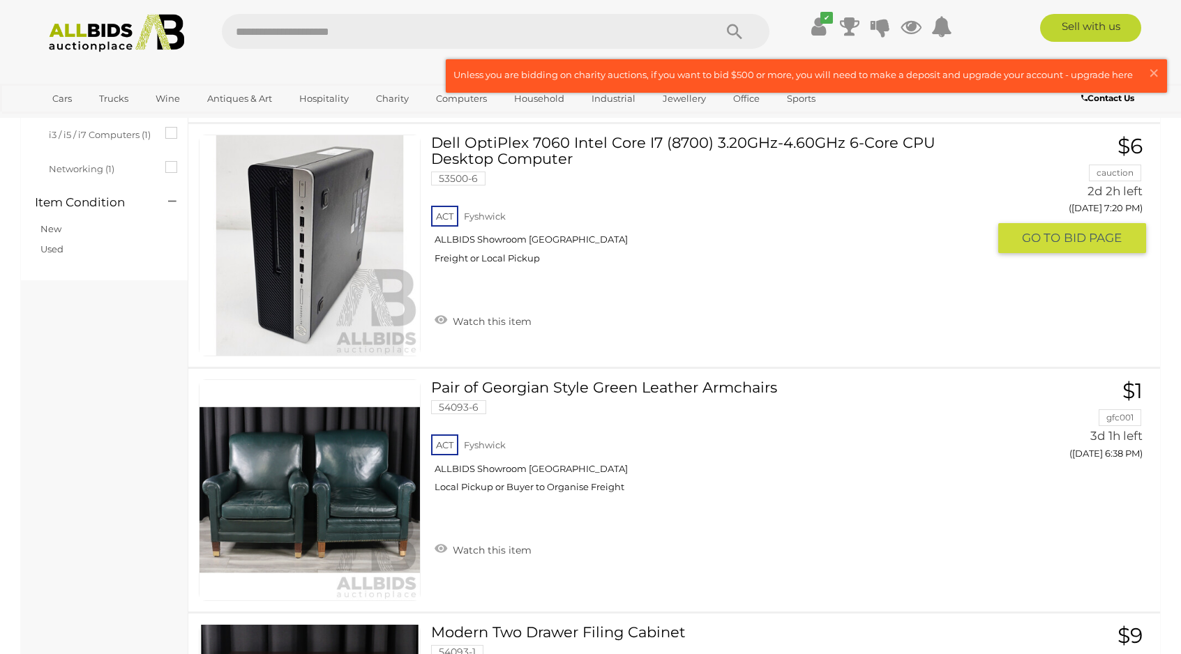
scroll to position [449, 0]
click at [488, 321] on link "Watch this item" at bounding box center [483, 320] width 104 height 21
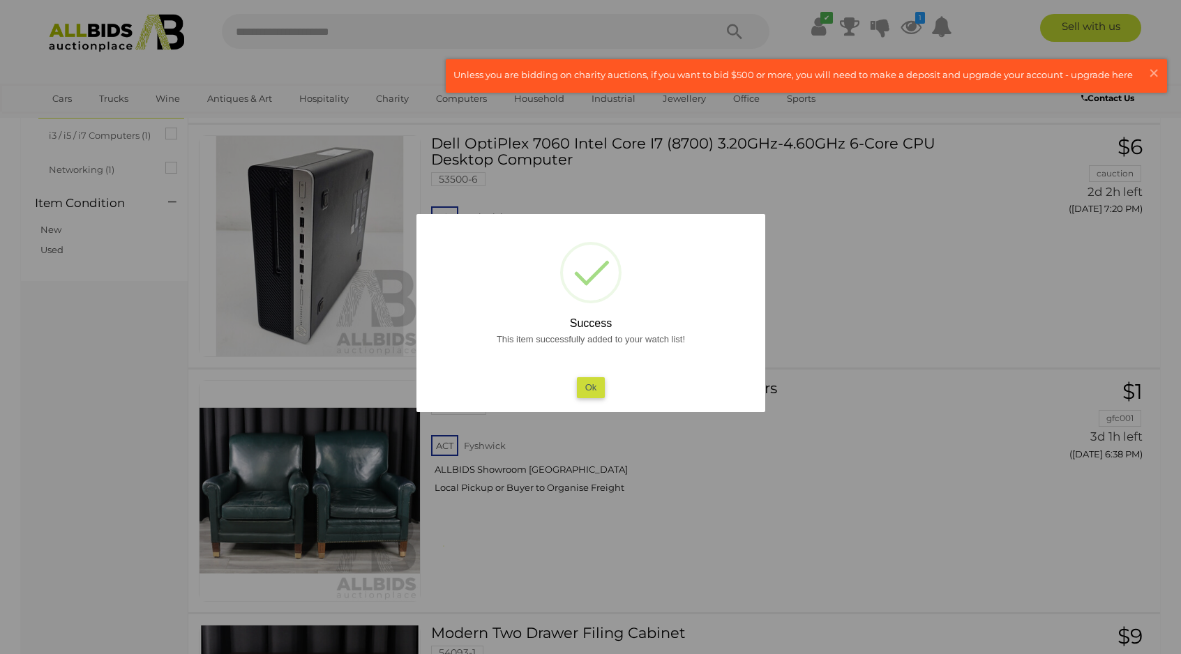
click at [588, 391] on button "Ok" at bounding box center [590, 387] width 29 height 20
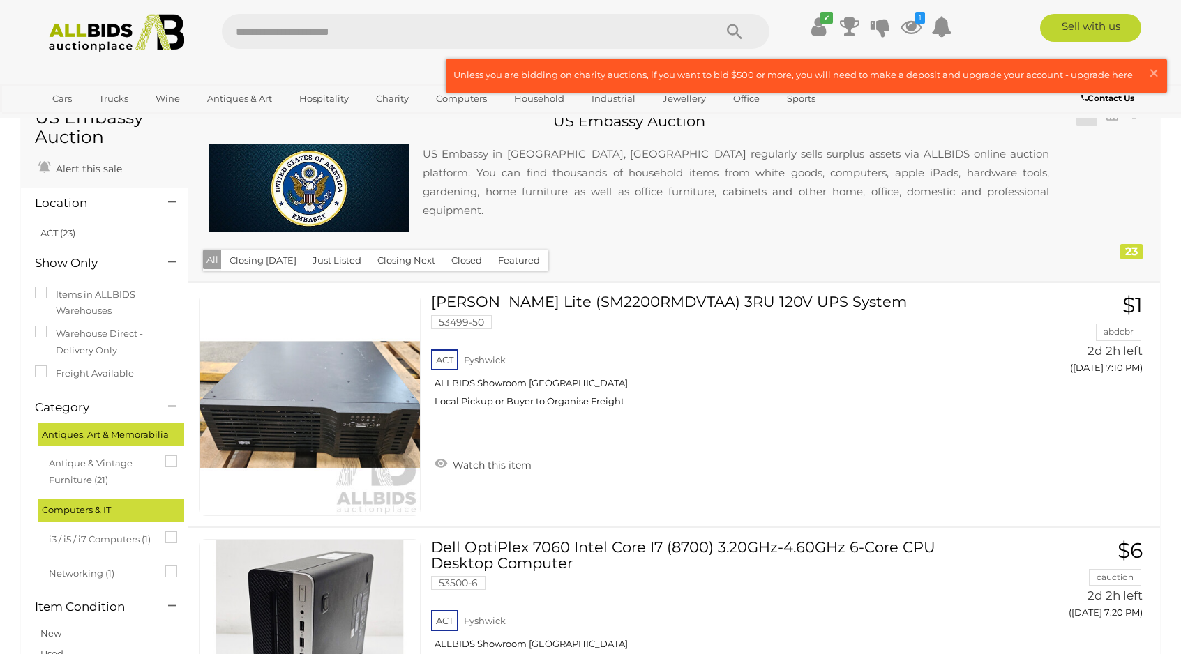
scroll to position [0, 0]
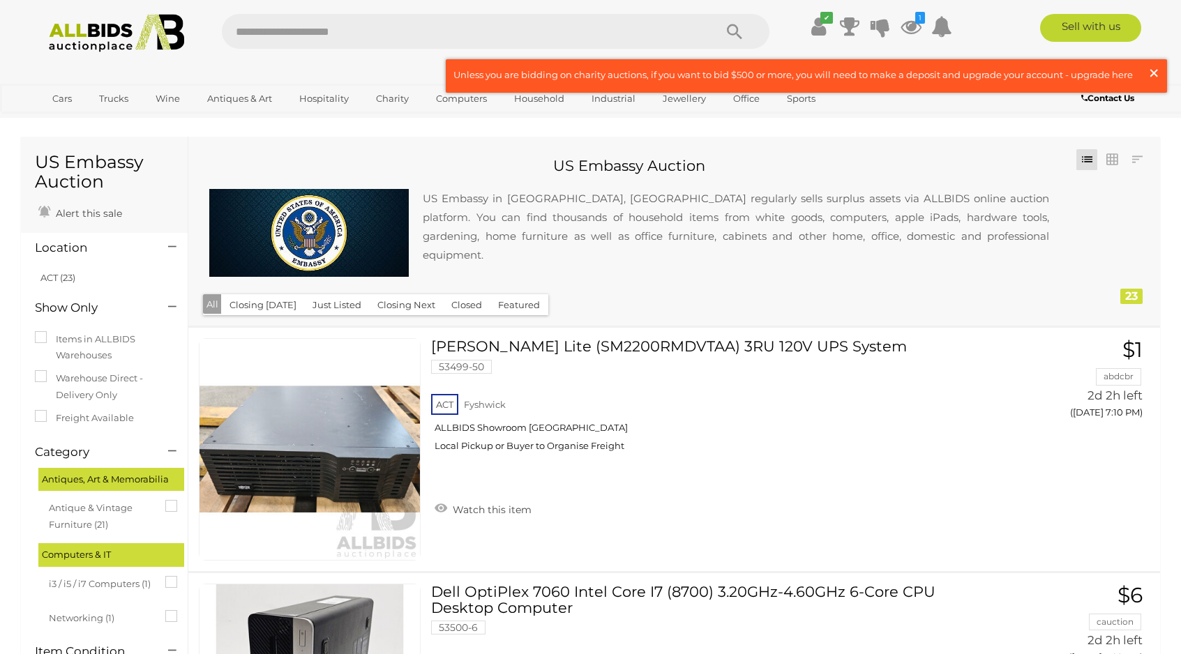
click at [1149, 70] on span "×" at bounding box center [1154, 72] width 13 height 27
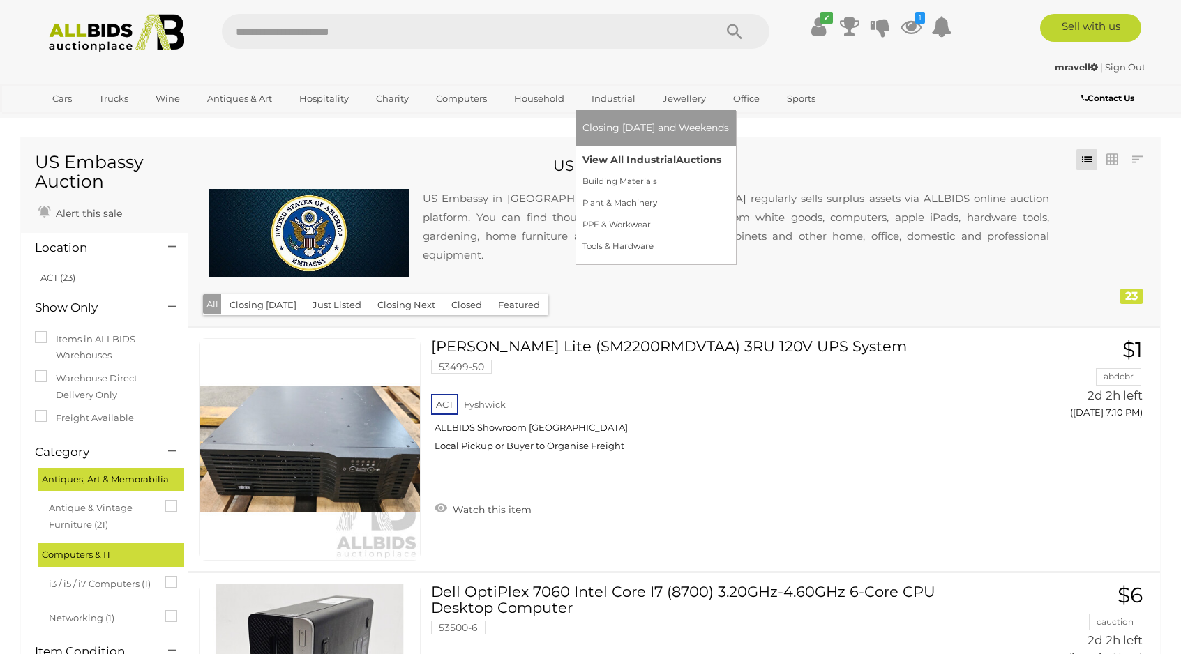
click at [626, 157] on link "View All Industrial Auctions" at bounding box center [656, 160] width 147 height 22
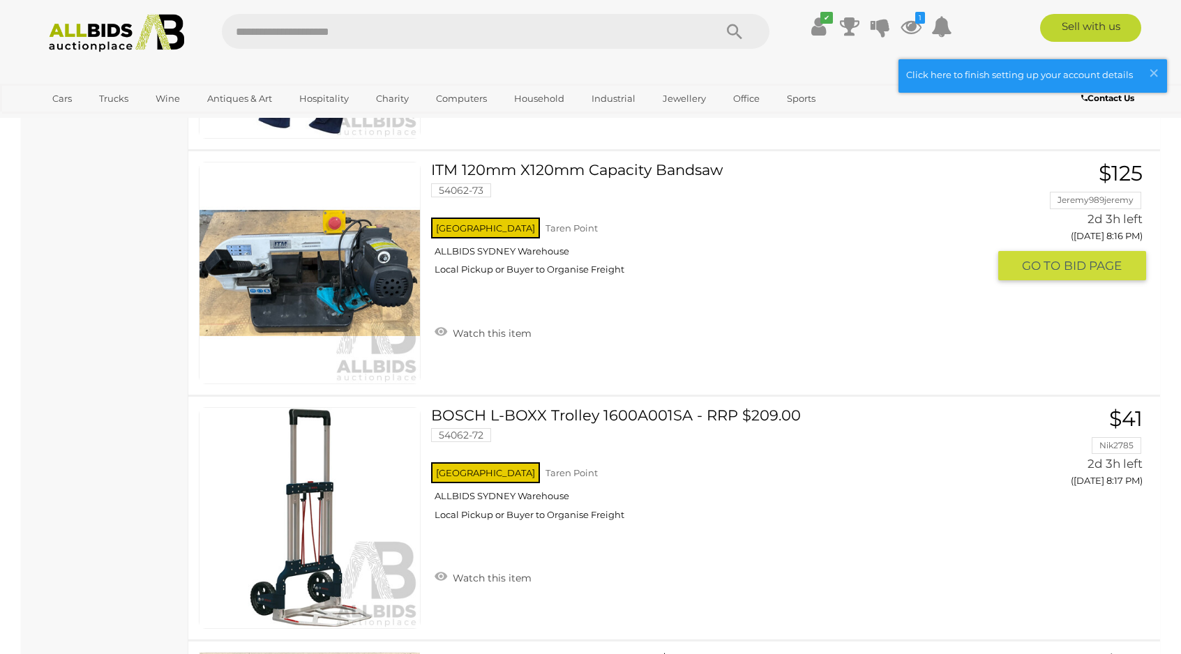
scroll to position [21516, 0]
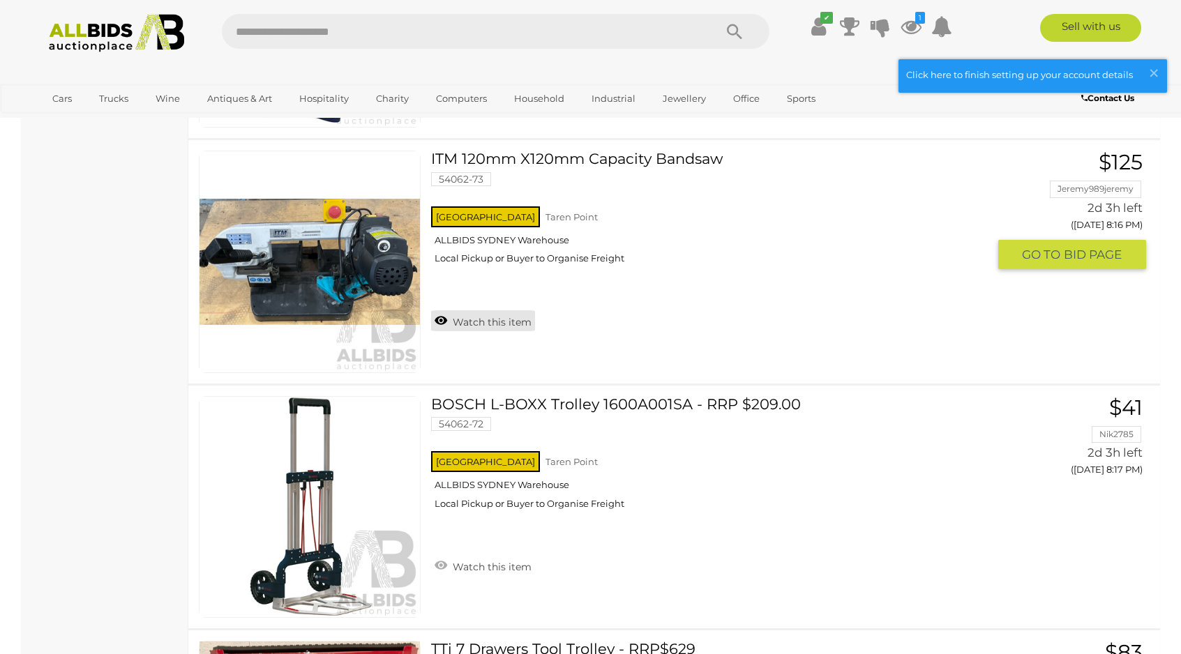
click at [485, 327] on link "Watch this item" at bounding box center [483, 320] width 104 height 21
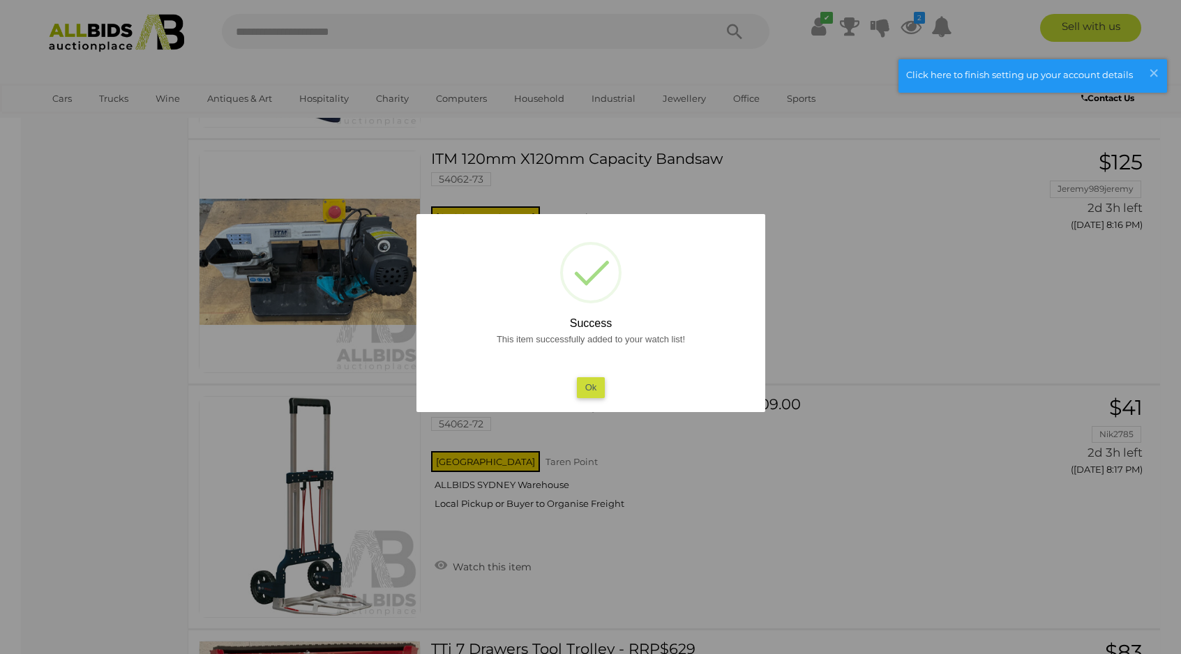
click at [595, 384] on button "Ok" at bounding box center [590, 387] width 29 height 20
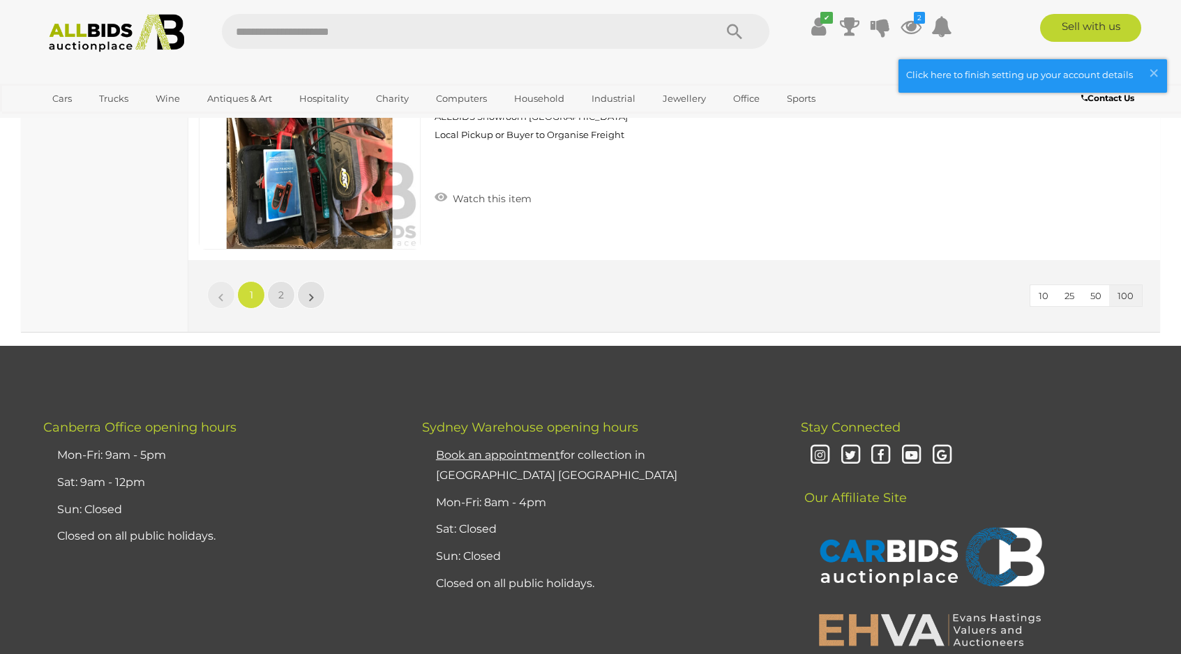
scroll to position [24579, 0]
click at [275, 295] on link "2" at bounding box center [281, 296] width 28 height 28
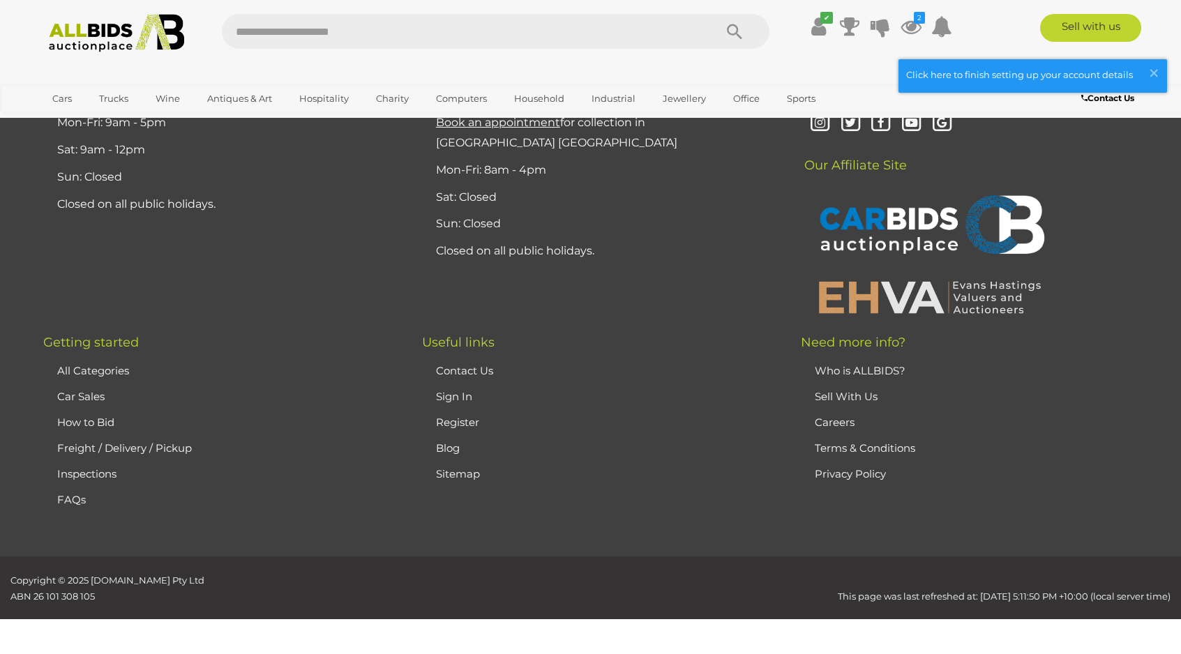
scroll to position [195, 0]
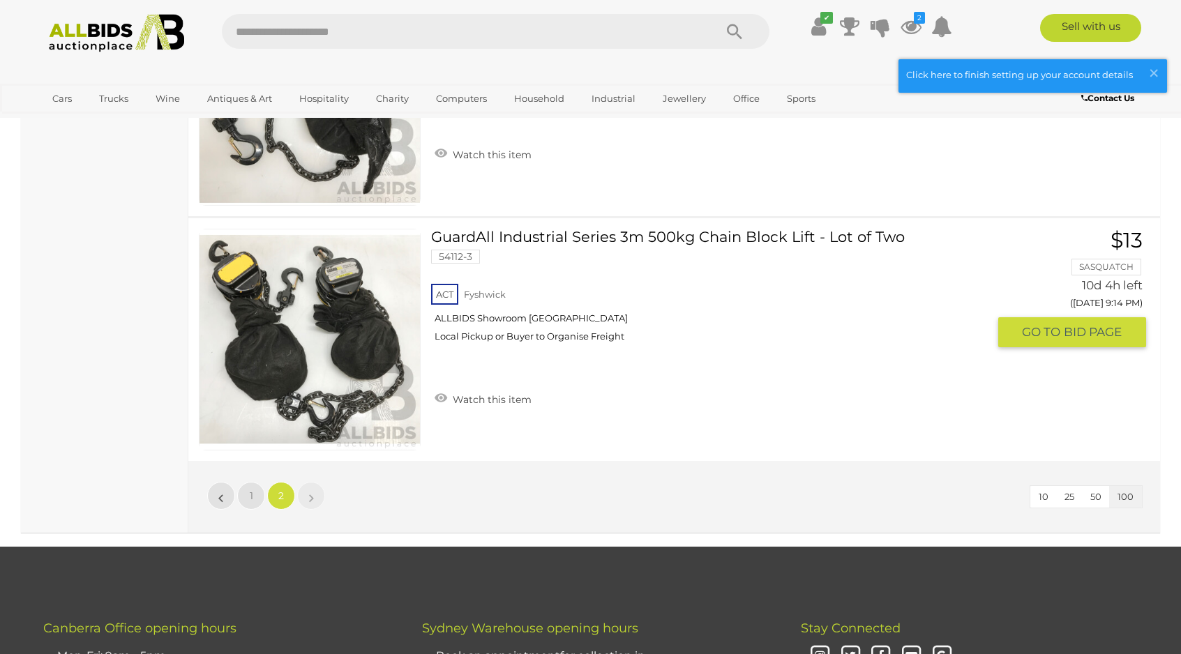
scroll to position [9187, 0]
